Goal: Task Accomplishment & Management: Manage account settings

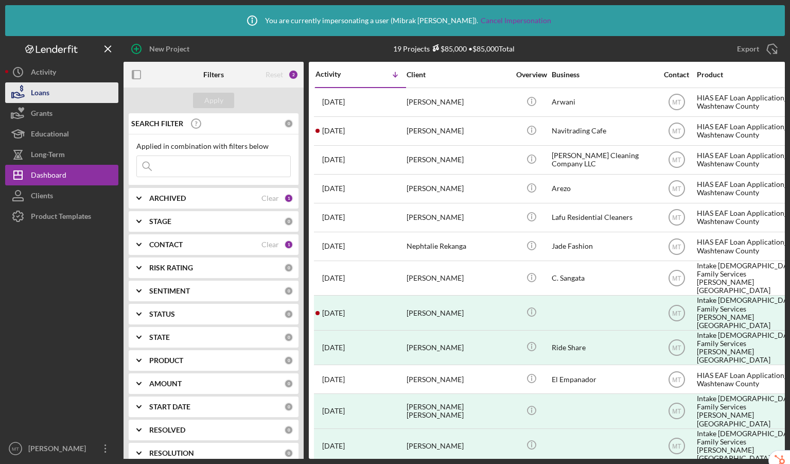
click at [44, 95] on div "Loans" at bounding box center [40, 93] width 19 height 23
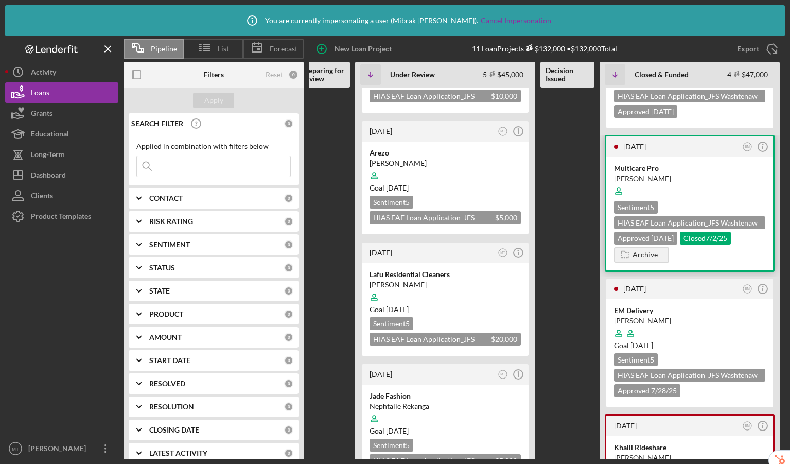
scroll to position [195, 0]
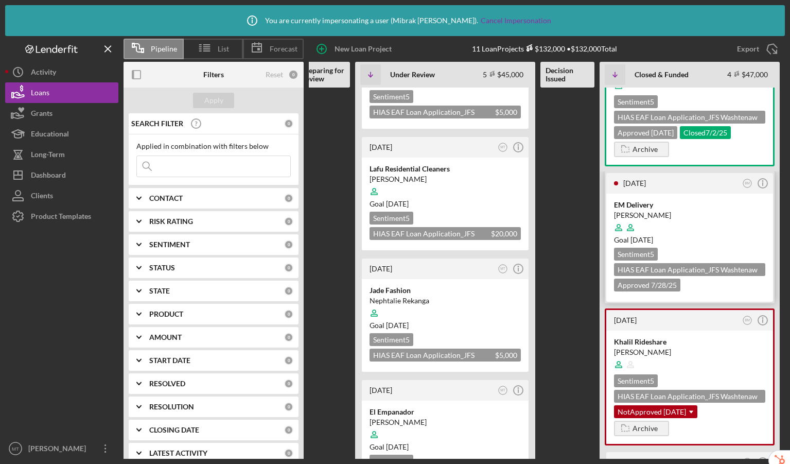
click at [721, 226] on div at bounding box center [689, 228] width 151 height 20
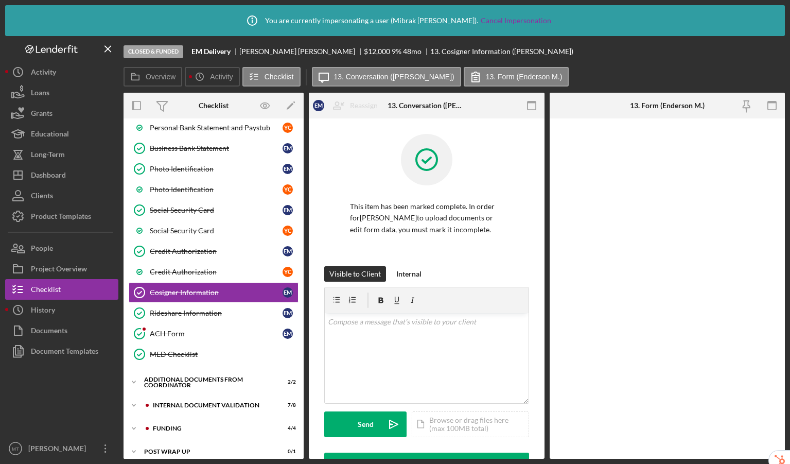
scroll to position [259, 0]
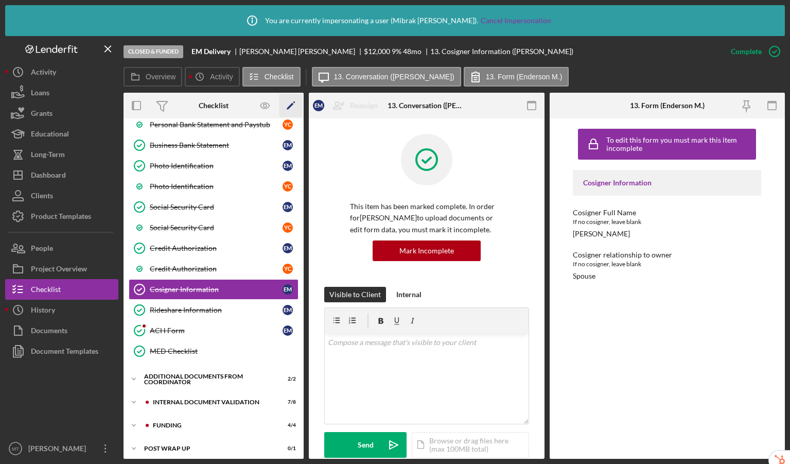
click at [291, 103] on icon "Icon/Edit" at bounding box center [290, 105] width 23 height 23
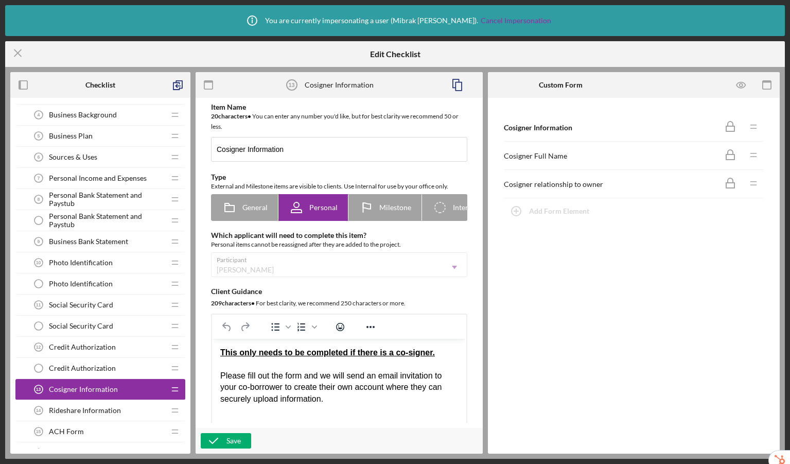
scroll to position [301, 0]
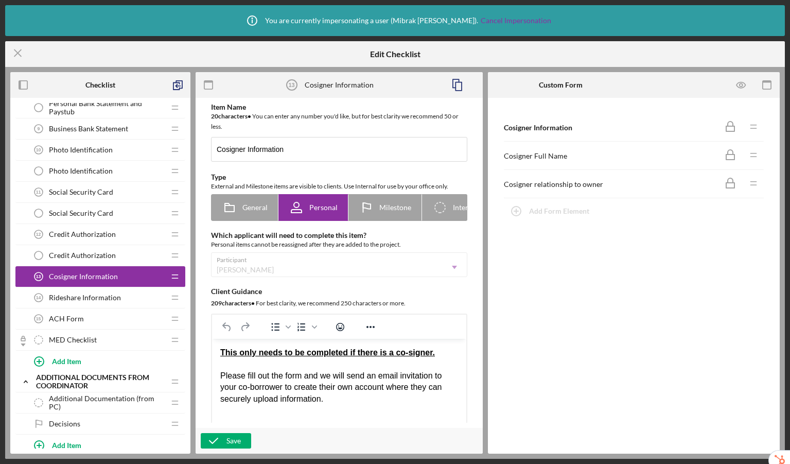
click at [103, 316] on div "ACH Form 15 ACH Form" at bounding box center [96, 318] width 136 height 21
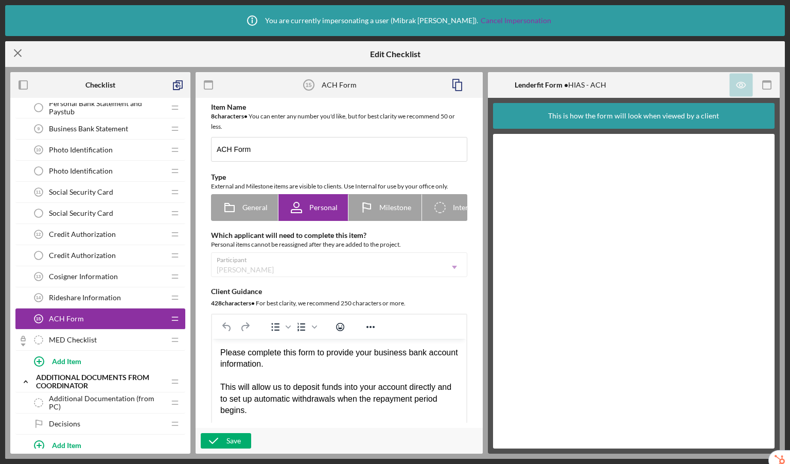
click at [23, 54] on icon "Icon/Menu Close" at bounding box center [18, 53] width 26 height 26
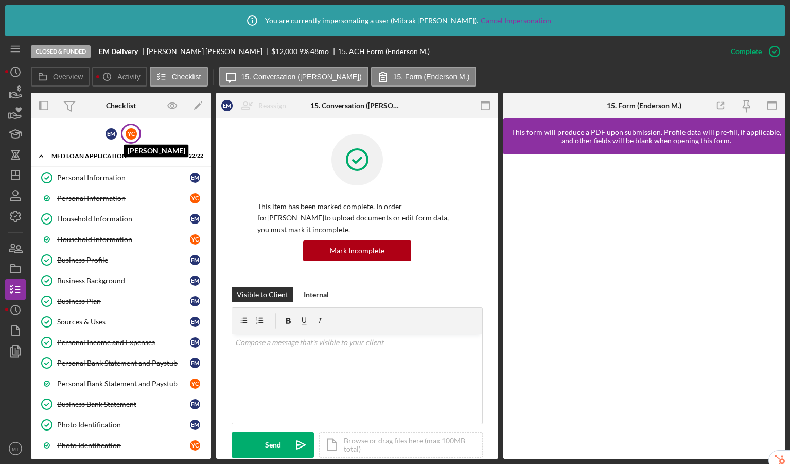
click at [132, 138] on div "Y C" at bounding box center [131, 133] width 11 height 11
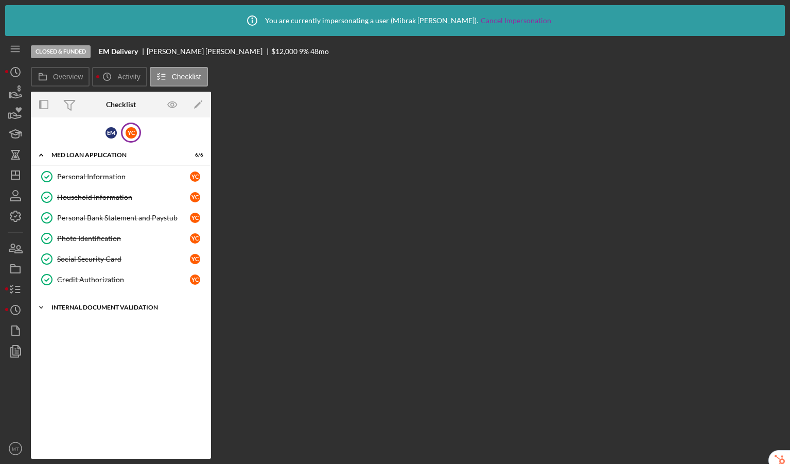
click at [117, 307] on div "Internal Document Validation" at bounding box center [124, 307] width 147 height 6
click at [91, 280] on div "Credit Authorization" at bounding box center [123, 279] width 133 height 8
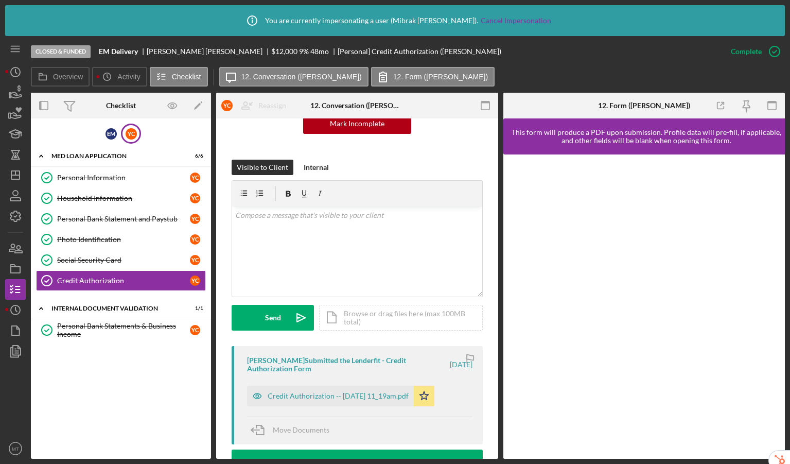
scroll to position [294, 0]
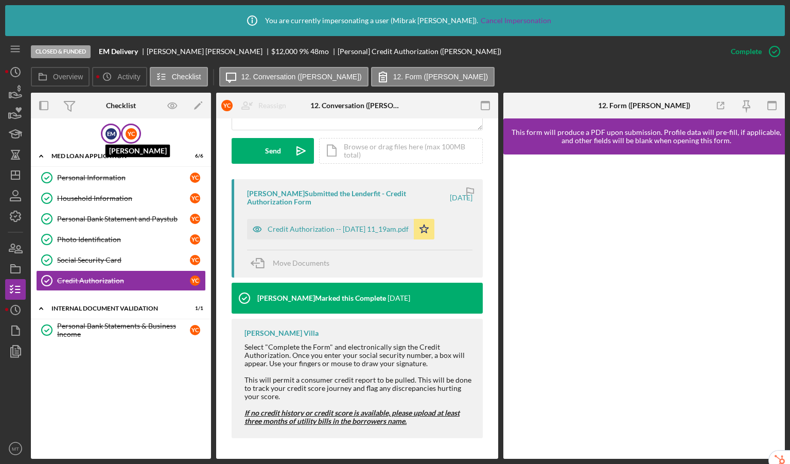
click at [111, 129] on div "E M" at bounding box center [110, 133] width 11 height 11
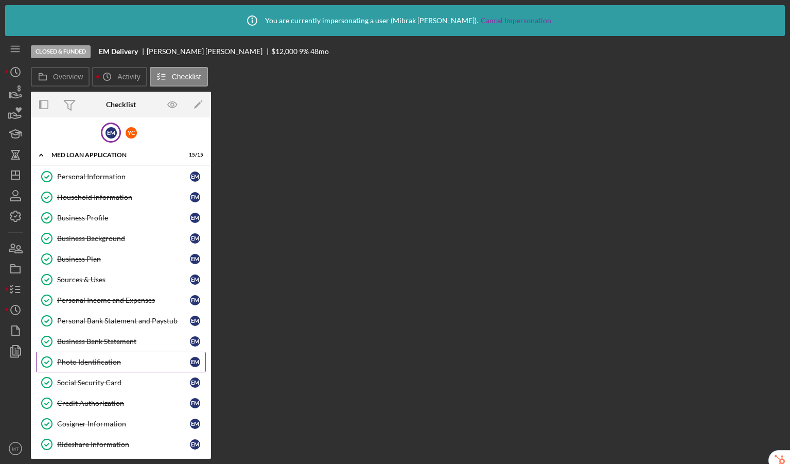
scroll to position [169, 0]
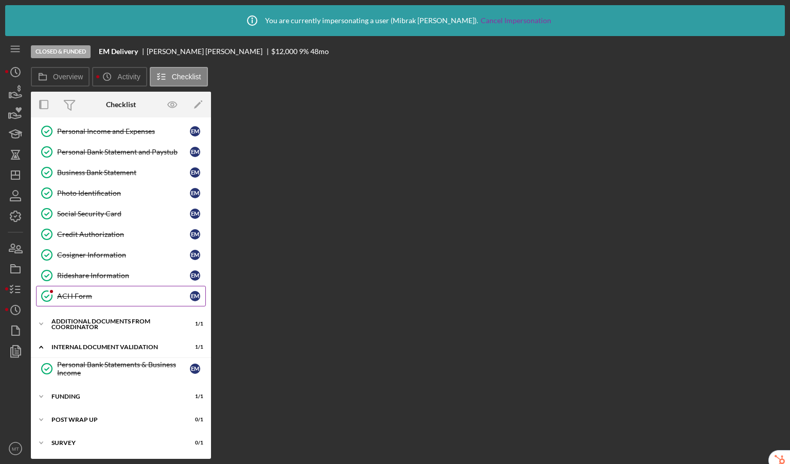
click at [104, 294] on div "ACH Form" at bounding box center [123, 296] width 133 height 8
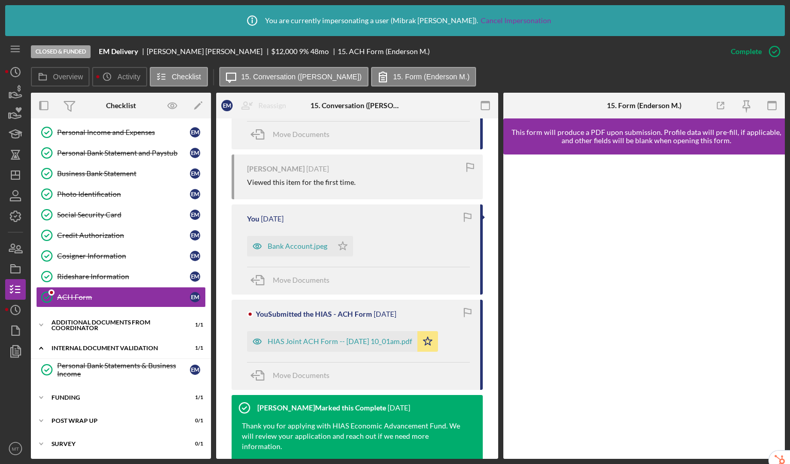
scroll to position [535, 0]
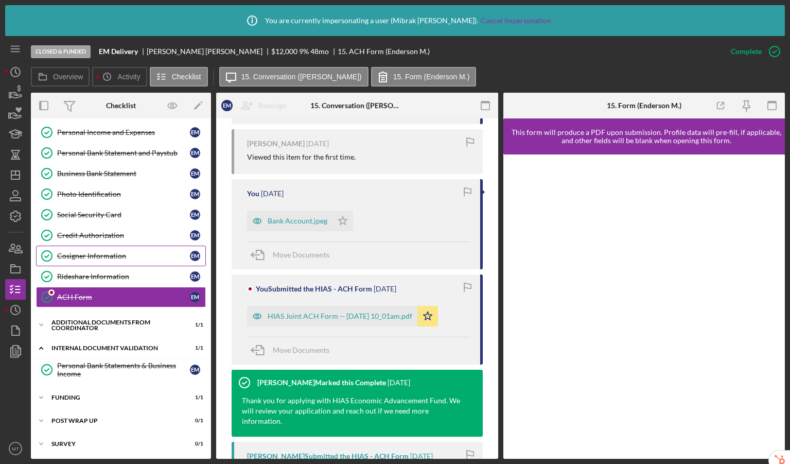
click at [98, 258] on div "Cosigner Information" at bounding box center [123, 256] width 133 height 8
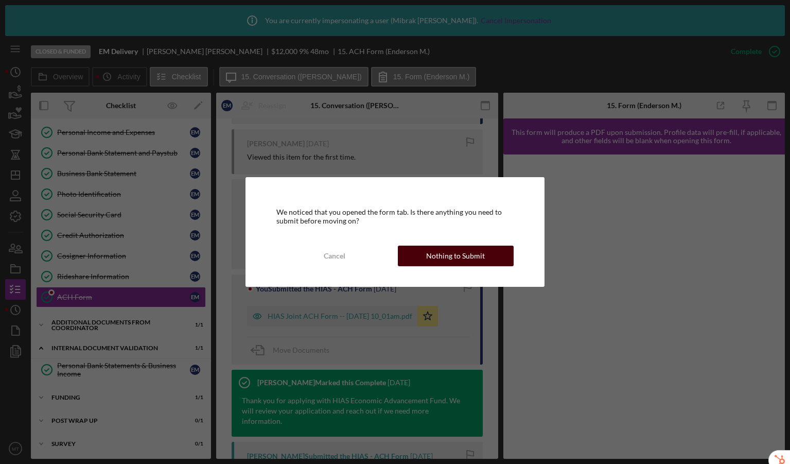
click at [453, 258] on div "Nothing to Submit" at bounding box center [455, 255] width 59 height 21
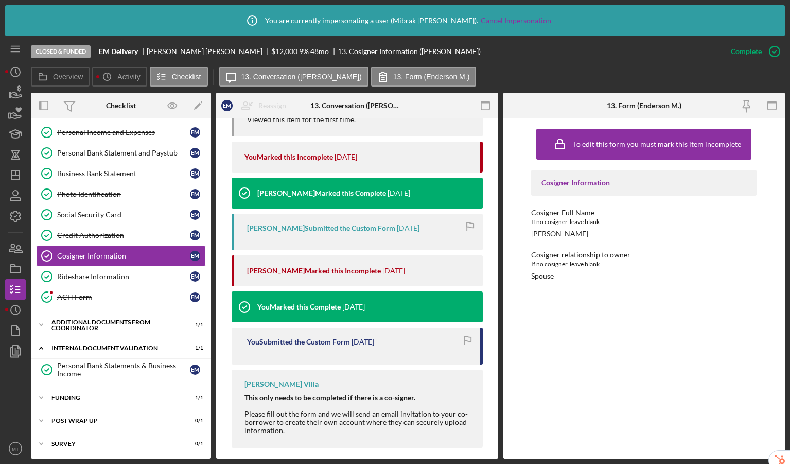
scroll to position [427, 0]
